Goal: Find specific page/section

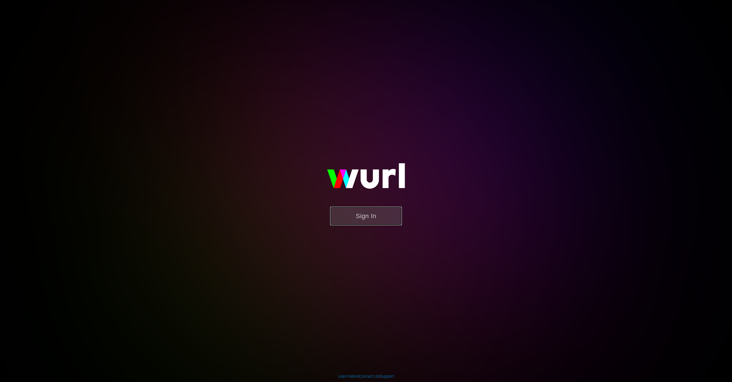
click at [379, 208] on button "Sign In" at bounding box center [366, 215] width 72 height 19
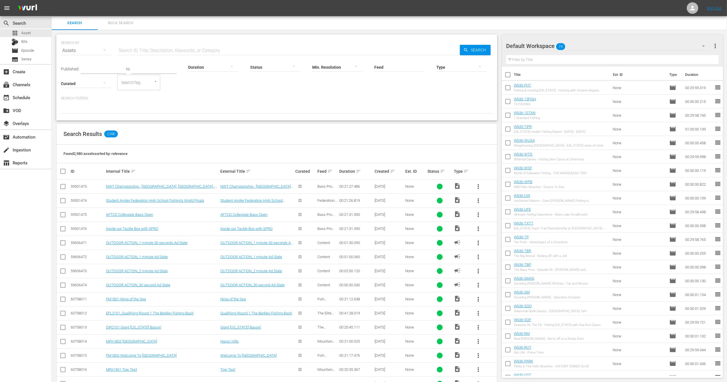
click at [135, 51] on input "text" at bounding box center [288, 51] width 343 height 14
click at [274, 103] on div "Search Filters:" at bounding box center [277, 105] width 432 height 18
click at [386, 64] on input "Feed" at bounding box center [399, 67] width 51 height 21
click at [399, 83] on div "CHASIN' THE SUN (427043)" at bounding box center [409, 83] width 64 height 14
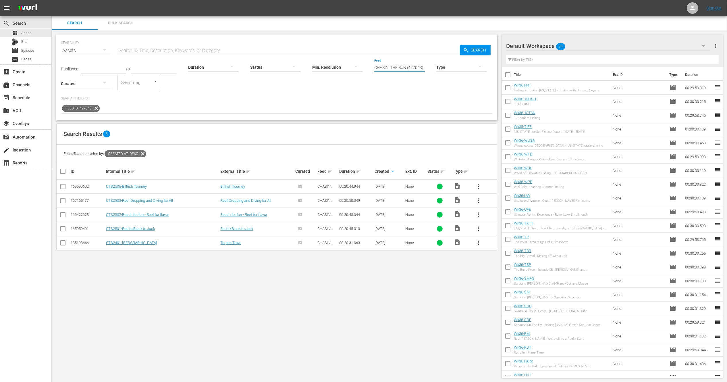
click at [399, 69] on input "CHASIN' THE SUN (427043)" at bounding box center [399, 67] width 51 height 21
click at [413, 111] on div "Chasin’ The Sun (418979)" at bounding box center [409, 111] width 64 height 14
type input "Chasin’ The Sun (418979)"
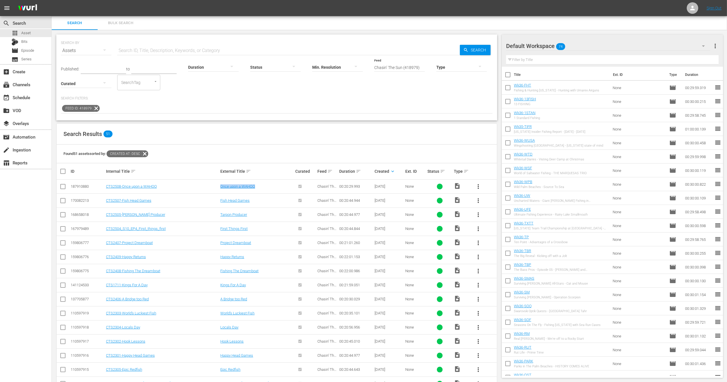
drag, startPoint x: 260, startPoint y: 187, endPoint x: 224, endPoint y: 183, distance: 36.1
click at [224, 183] on td "Once upon a WAHOO" at bounding box center [256, 186] width 75 height 14
click at [279, 193] on td "Fish Head Games" at bounding box center [256, 200] width 75 height 14
drag, startPoint x: 266, startPoint y: 187, endPoint x: 223, endPoint y: 187, distance: 42.8
click at [223, 187] on div "Once upon a WAHOO" at bounding box center [256, 186] width 73 height 4
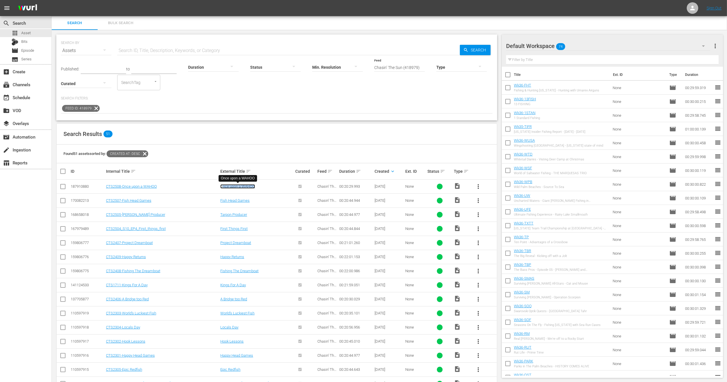
click at [231, 187] on link "Once upon a WAHOO" at bounding box center [237, 186] width 35 height 4
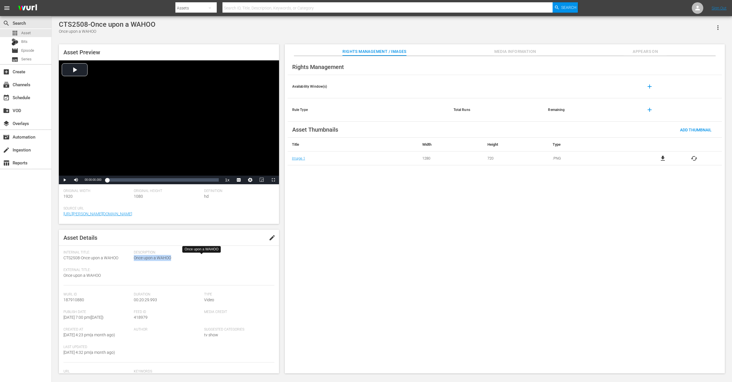
drag, startPoint x: 134, startPoint y: 258, endPoint x: 173, endPoint y: 258, distance: 39.6
click at [173, 258] on span "Once upon a WAHOO" at bounding box center [203, 258] width 138 height 6
copy span "Once upon a WAHOO"
